Goal: Task Accomplishment & Management: Complete application form

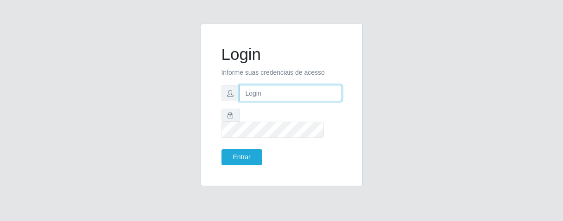
click at [264, 95] on input "text" at bounding box center [291, 93] width 102 height 16
type input "[PERSON_NAME]"
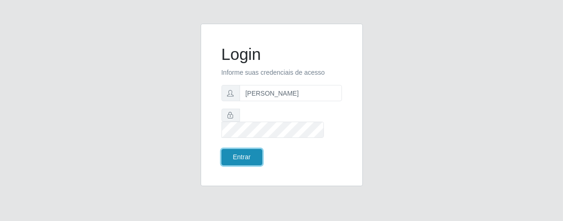
click at [241, 149] on button "Entrar" at bounding box center [242, 157] width 41 height 16
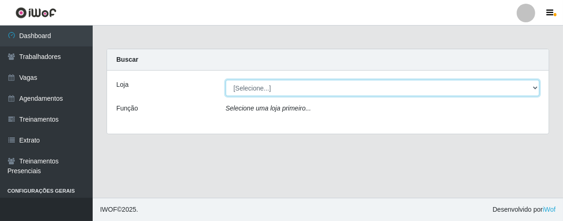
click at [535, 87] on select "[Selecione...] Superbox [GEOGRAPHIC_DATA] - Bessa" at bounding box center [383, 88] width 314 height 16
select select "206"
click at [226, 80] on select "[Selecione...] Superbox [GEOGRAPHIC_DATA] - Bessa" at bounding box center [383, 88] width 314 height 16
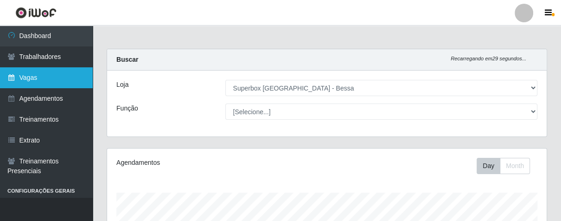
click at [33, 81] on link "Vagas" at bounding box center [46, 77] width 93 height 21
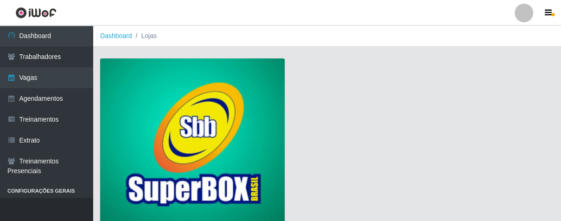
click at [218, 115] on img at bounding box center [192, 142] width 184 height 168
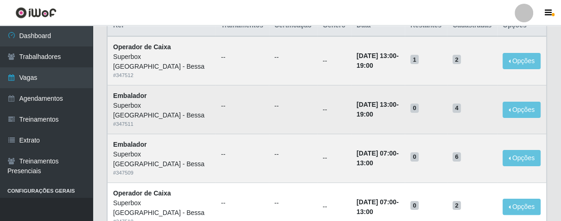
scroll to position [51, 0]
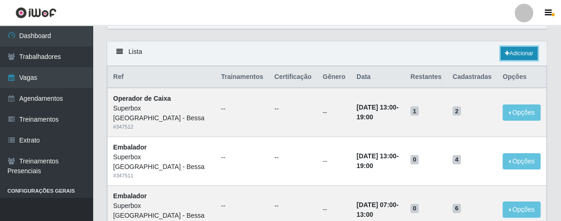
click at [505, 56] on icon at bounding box center [507, 54] width 5 height 6
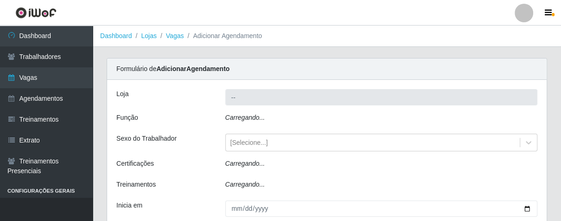
type input "Superbox [GEOGRAPHIC_DATA] - Bessa"
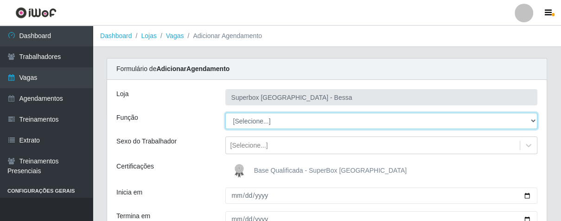
click at [528, 124] on select "[Selecione...] ASG ASG + ASG ++ Embalador Embalador + Embalador ++ Operador de …" at bounding box center [381, 121] width 312 height 16
select select "1"
click at [225, 113] on select "[Selecione...] ASG ASG + ASG ++ Embalador Embalador + Embalador ++ Operador de …" at bounding box center [381, 121] width 312 height 16
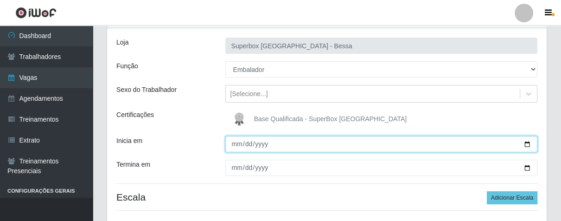
click at [232, 146] on input "Inicia em" at bounding box center [381, 144] width 312 height 16
type input "[DATE]"
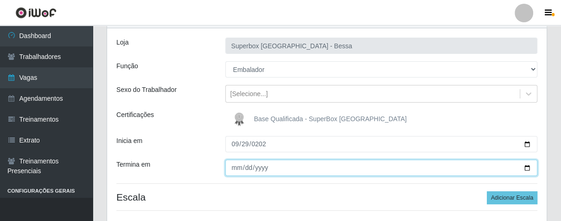
click at [234, 163] on input "Termina em" at bounding box center [381, 167] width 312 height 16
type input "[DATE]"
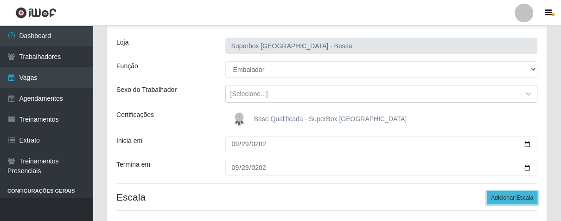
click at [491, 194] on button "Adicionar Escala" at bounding box center [512, 197] width 51 height 13
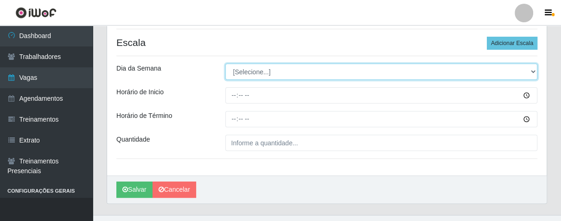
click at [533, 70] on select "[Selecione...] Segunda Terça Quarta Quinta Sexta Sábado Domingo" at bounding box center [381, 71] width 312 height 16
select select "1"
click at [225, 63] on select "[Selecione...] Segunda Terça Quarta Quinta Sexta Sábado Domingo" at bounding box center [381, 71] width 312 height 16
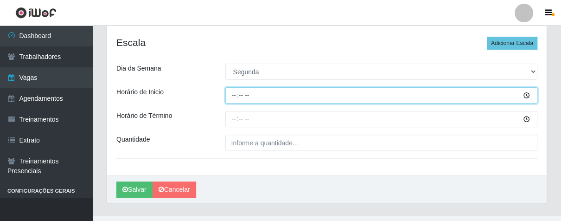
click at [228, 93] on input "Horário de Inicio" at bounding box center [381, 95] width 312 height 16
type input "14:00"
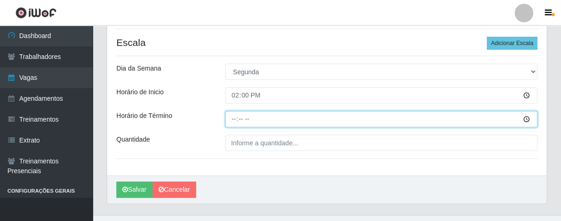
click at [234, 121] on input "Horário de Término" at bounding box center [381, 119] width 312 height 16
type input "20:00"
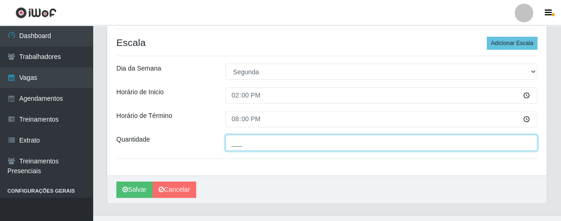
click at [251, 145] on input "___" at bounding box center [381, 142] width 312 height 16
type input "01_"
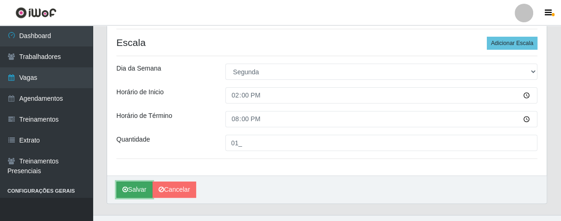
click at [135, 190] on button "Salvar" at bounding box center [134, 189] width 36 height 16
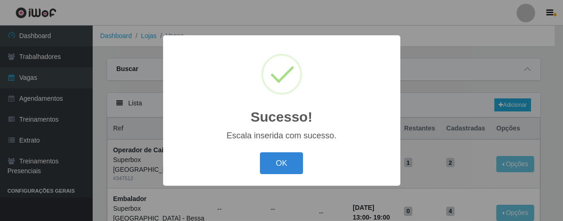
click at [279, 154] on button "OK" at bounding box center [281, 163] width 43 height 22
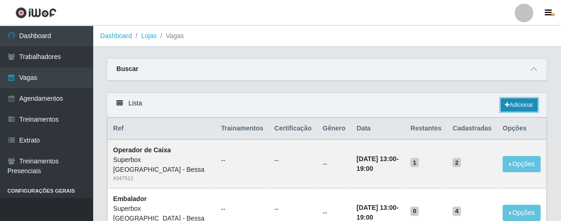
click at [511, 100] on link "Adicionar" at bounding box center [519, 104] width 37 height 13
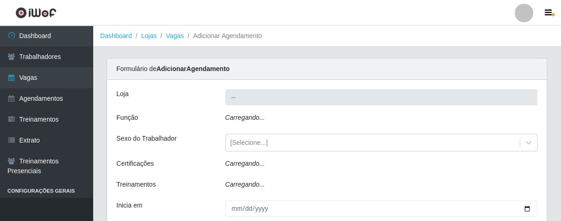
type input "Superbox [GEOGRAPHIC_DATA] - Bessa"
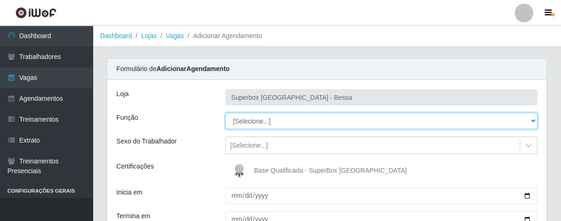
click at [533, 122] on select "[Selecione...] ASG ASG + ASG ++ Embalador Embalador + Embalador ++ Operador de …" at bounding box center [381, 121] width 312 height 16
select select "22"
click at [225, 113] on select "[Selecione...] ASG ASG + ASG ++ Embalador Embalador + Embalador ++ Operador de …" at bounding box center [381, 121] width 312 height 16
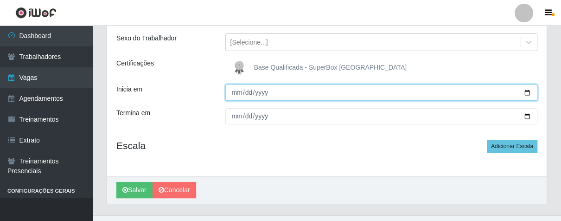
click at [231, 92] on input "Inicia em" at bounding box center [381, 92] width 312 height 16
type input "[DATE]"
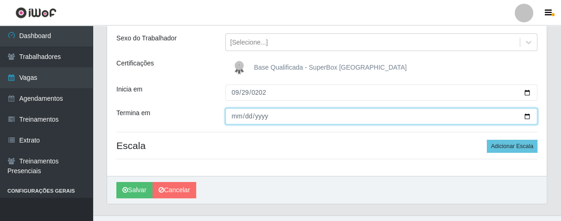
click at [231, 116] on input "Termina em" at bounding box center [381, 116] width 312 height 16
type input "[DATE]"
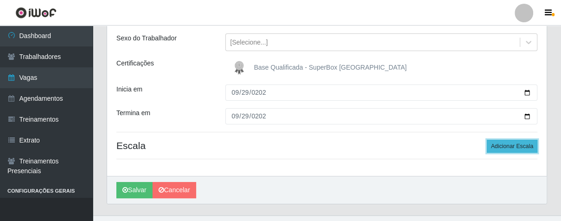
click at [505, 141] on button "Adicionar Escala" at bounding box center [512, 145] width 51 height 13
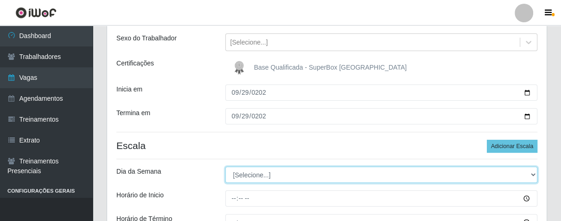
click at [527, 173] on select "[Selecione...] Segunda Terça Quarta Quinta Sexta Sábado Domingo" at bounding box center [381, 174] width 312 height 16
select select "1"
click at [225, 166] on select "[Selecione...] Segunda Terça Quarta Quinta Sexta Sábado Domingo" at bounding box center [381, 174] width 312 height 16
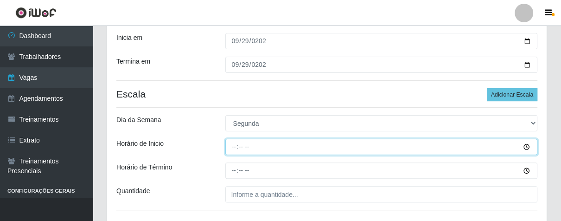
click at [229, 148] on input "Horário de Inicio" at bounding box center [381, 147] width 312 height 16
type input "16:00"
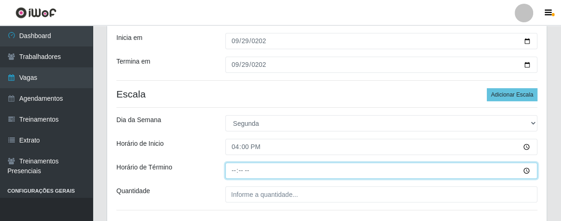
click at [230, 173] on input "Horário de Término" at bounding box center [381, 170] width 312 height 16
type input "21:00"
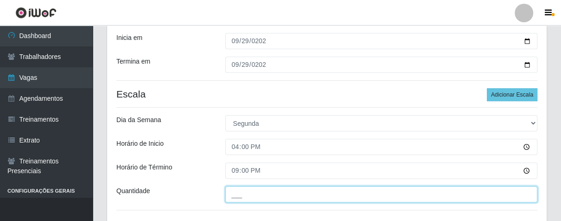
click at [279, 192] on input "___" at bounding box center [381, 194] width 312 height 16
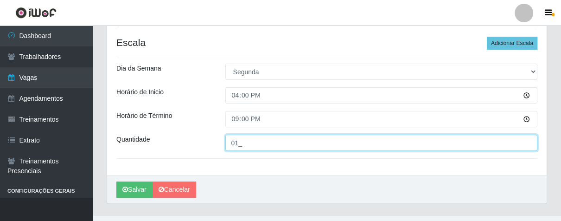
scroll to position [222, 0]
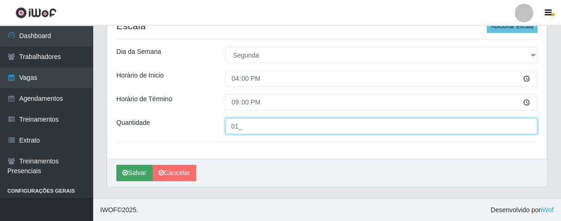
type input "01_"
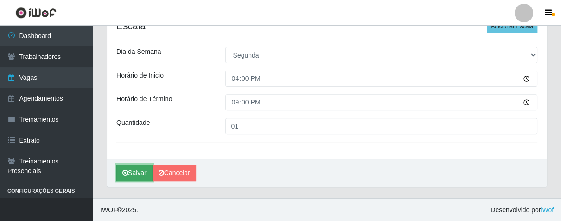
click at [139, 172] on button "Salvar" at bounding box center [134, 173] width 36 height 16
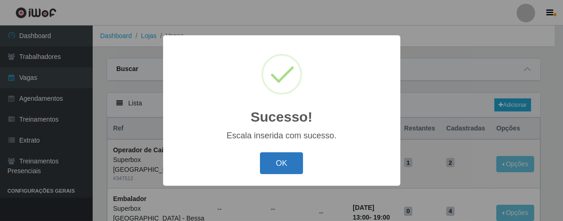
click at [273, 165] on button "OK" at bounding box center [281, 163] width 43 height 22
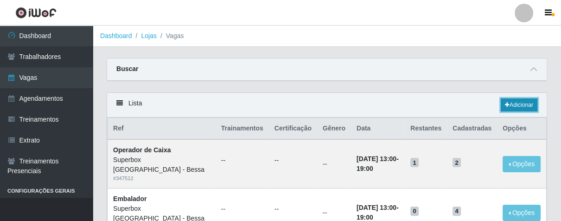
click at [505, 107] on icon at bounding box center [507, 105] width 5 height 6
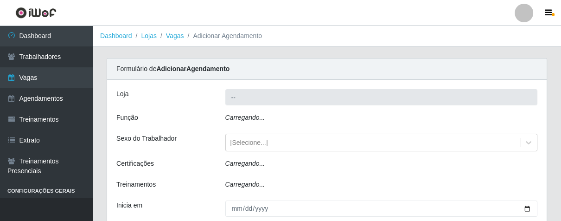
type input "Superbox [GEOGRAPHIC_DATA] - Bessa"
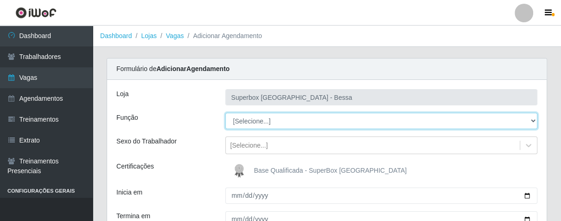
click at [532, 122] on select "[Selecione...] ASG ASG + ASG ++ Embalador Embalador + Embalador ++ Operador de …" at bounding box center [381, 121] width 312 height 16
select select "1"
click at [225, 113] on select "[Selecione...] ASG ASG + ASG ++ Embalador Embalador + Embalador ++ Operador de …" at bounding box center [381, 121] width 312 height 16
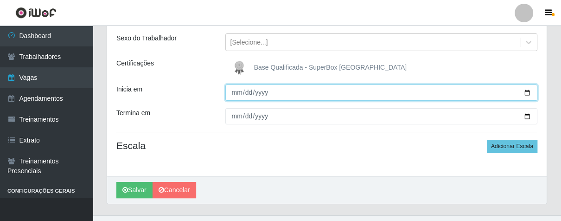
click at [235, 94] on input "Inicia em" at bounding box center [381, 92] width 312 height 16
type input "[DATE]"
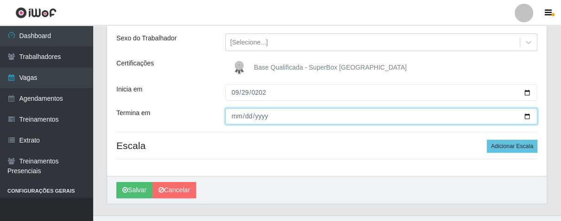
click at [231, 112] on input "Termina em" at bounding box center [381, 116] width 312 height 16
type input "0009-09-29"
type input "[DATE]"
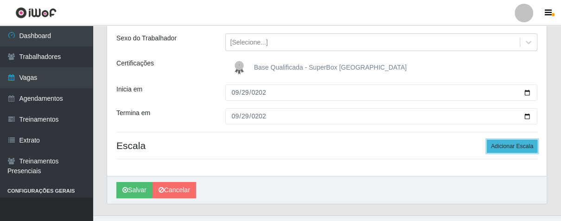
click at [489, 140] on button "Adicionar Escala" at bounding box center [512, 145] width 51 height 13
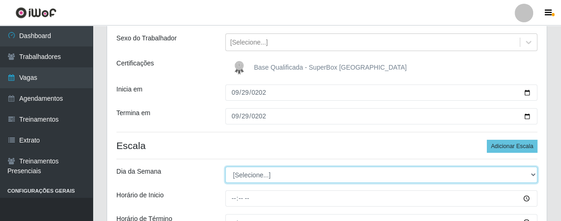
click at [530, 171] on select "[Selecione...] Segunda Terça Quarta Quinta Sexta Sábado Domingo" at bounding box center [381, 174] width 312 height 16
select select "1"
click at [225, 166] on select "[Selecione...] Segunda Terça Quarta Quinta Sexta Sábado Domingo" at bounding box center [381, 174] width 312 height 16
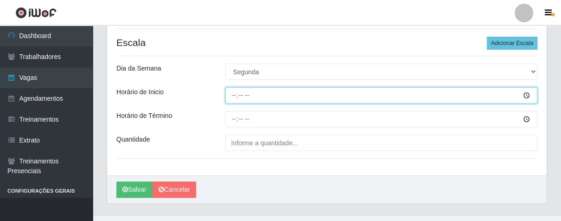
click at [234, 95] on input "Horário de Inicio" at bounding box center [381, 95] width 312 height 16
type input "16:00"
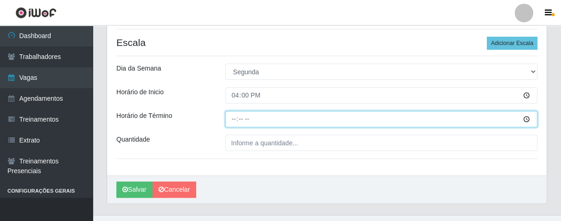
click at [234, 120] on input "Horário de Término" at bounding box center [381, 119] width 312 height 16
type input "21:00"
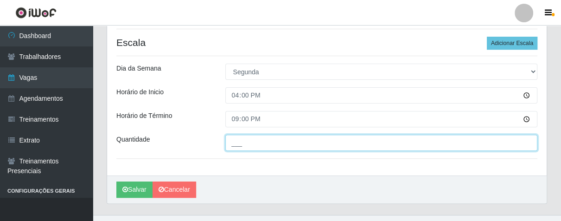
click at [242, 149] on input "___" at bounding box center [381, 142] width 312 height 16
type input "02_"
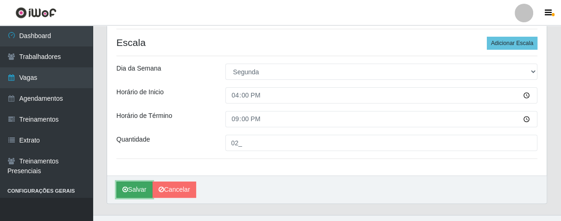
click at [152, 181] on button "Salvar" at bounding box center [134, 189] width 36 height 16
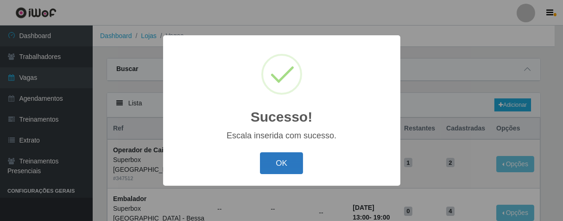
click at [276, 165] on button "OK" at bounding box center [281, 163] width 43 height 22
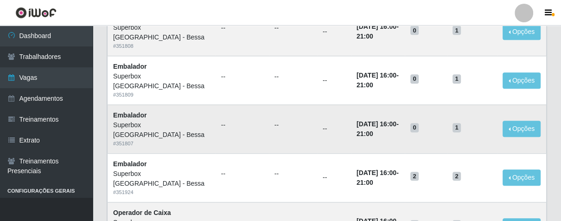
scroll to position [669, 0]
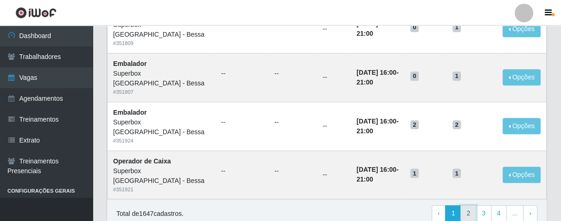
click at [467, 207] on link "2" at bounding box center [468, 213] width 16 height 17
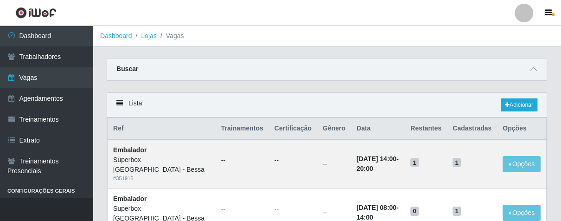
scroll to position [51, 0]
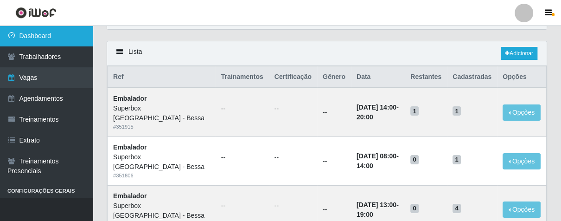
click at [57, 37] on link "Dashboard" at bounding box center [46, 35] width 93 height 21
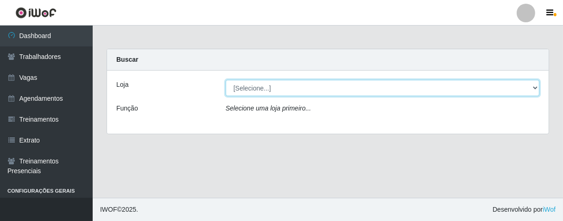
click at [526, 94] on select "[Selecione...] Superbox [GEOGRAPHIC_DATA] - Bessa" at bounding box center [383, 88] width 314 height 16
select select "206"
click at [226, 80] on select "[Selecione...] Superbox [GEOGRAPHIC_DATA] - Bessa" at bounding box center [383, 88] width 314 height 16
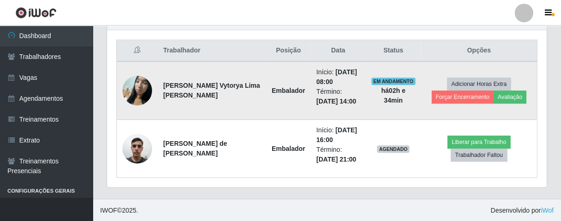
scroll to position [242, 0]
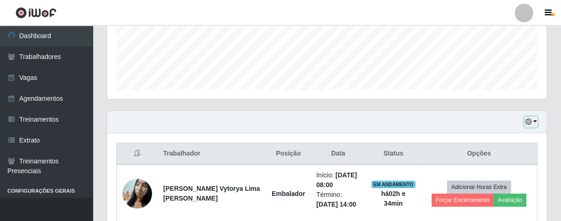
click at [530, 122] on icon "button" at bounding box center [528, 121] width 6 height 6
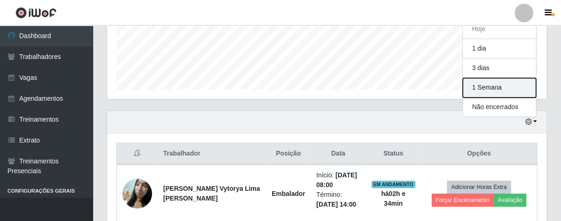
click at [493, 91] on button "1 Semana" at bounding box center [499, 87] width 73 height 19
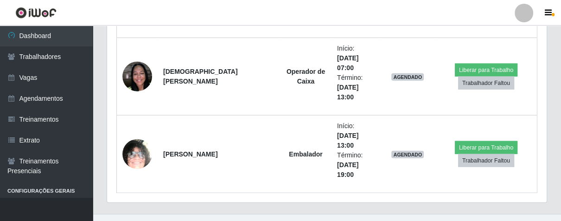
scroll to position [1544, 0]
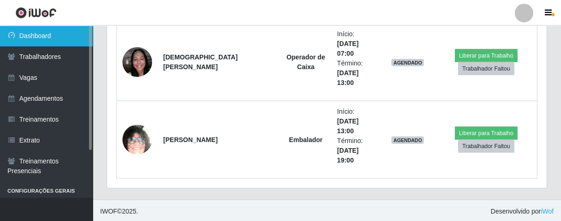
click at [54, 36] on link "Dashboard" at bounding box center [46, 35] width 93 height 21
click at [58, 33] on link "Dashboard" at bounding box center [46, 35] width 93 height 21
